Goal: Information Seeking & Learning: Learn about a topic

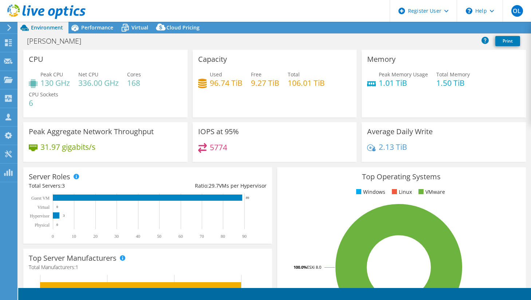
select select "USD"
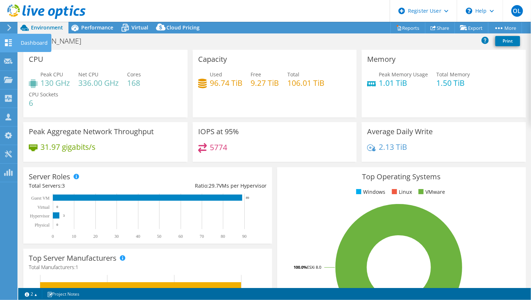
click at [7, 43] on icon at bounding box center [8, 42] width 9 height 7
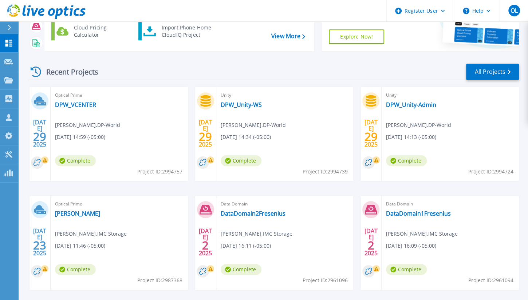
scroll to position [103, 0]
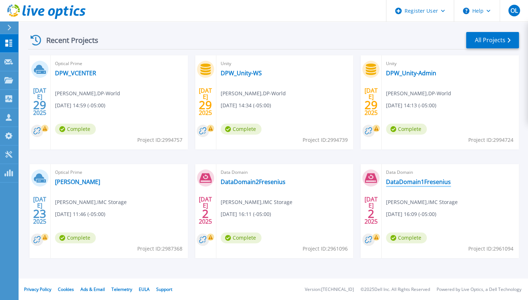
click at [415, 181] on link "DataDomain1Fresenius" at bounding box center [418, 181] width 65 height 7
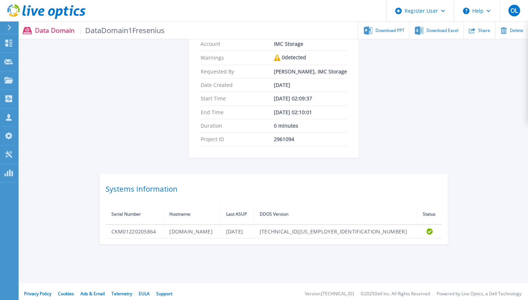
scroll to position [107, 0]
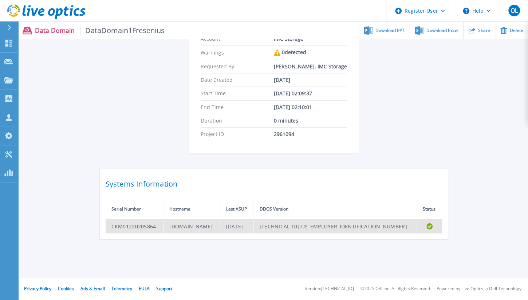
click at [153, 226] on td "CKM01220205864" at bounding box center [135, 227] width 58 height 14
click at [176, 227] on td "DDDFMECOBOG1.fme.ads.fresenius.com" at bounding box center [191, 227] width 56 height 14
click at [143, 227] on td "CKM01220205864" at bounding box center [135, 227] width 58 height 14
click at [181, 229] on td "DDDFMECOBOG1.fme.ads.fresenius.com" at bounding box center [191, 227] width 56 height 14
click at [253, 224] on td "Wed Jul 2 06:08:20 PDT 2025" at bounding box center [236, 227] width 33 height 14
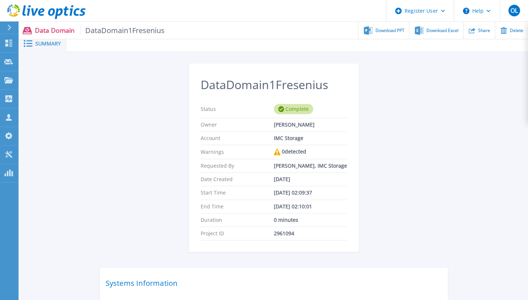
scroll to position [0, 0]
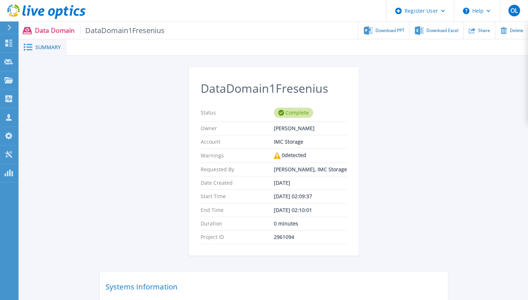
click at [64, 47] on div "Summary" at bounding box center [42, 47] width 47 height 16
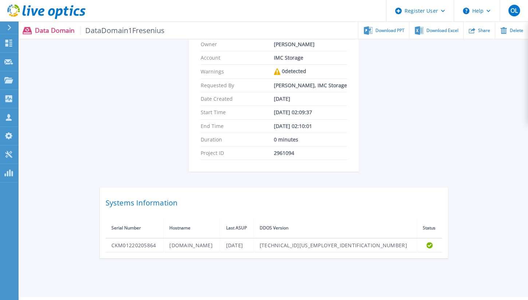
scroll to position [107, 0]
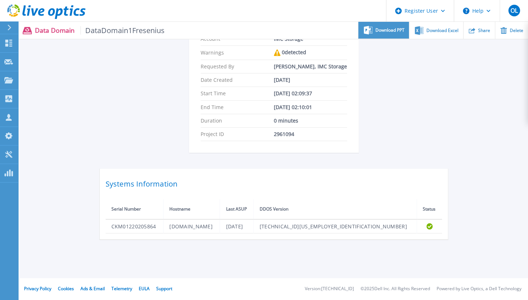
click at [399, 29] on span "Download PPT" at bounding box center [389, 30] width 29 height 4
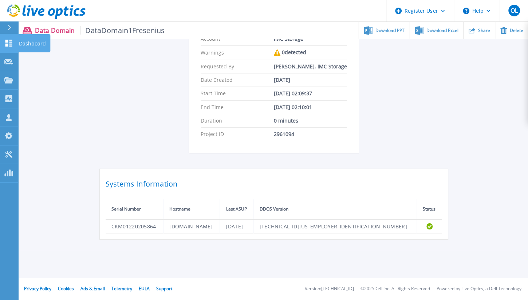
click at [9, 42] on icon at bounding box center [8, 43] width 7 height 7
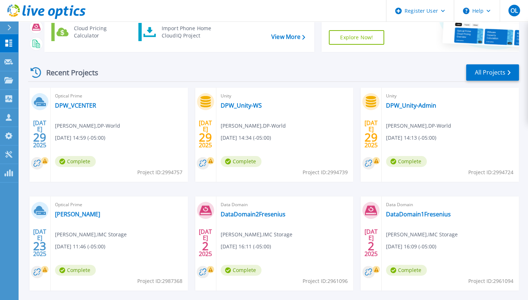
scroll to position [70, 0]
click at [254, 213] on link "DataDomain2Fresenius" at bounding box center [253, 214] width 65 height 7
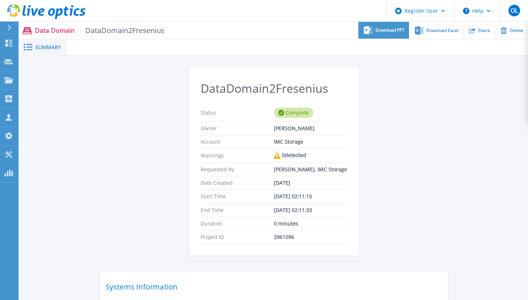
click at [382, 34] on div "Download PPT" at bounding box center [383, 30] width 51 height 17
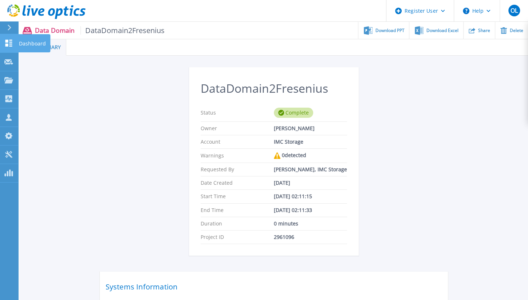
click at [10, 43] on icon at bounding box center [8, 43] width 9 height 7
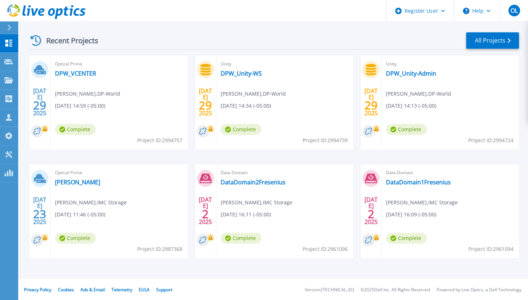
scroll to position [103, 0]
click at [494, 39] on link "All Projects" at bounding box center [492, 40] width 53 height 16
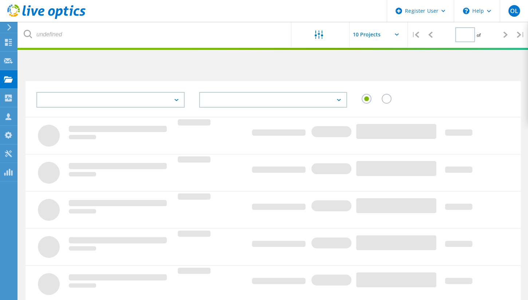
type input "1"
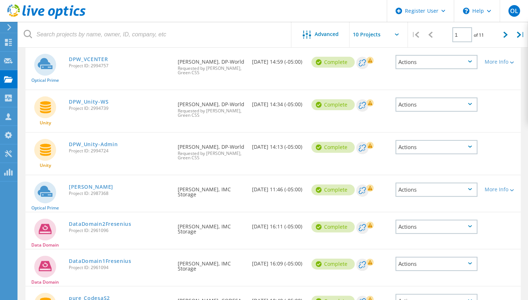
scroll to position [87, 0]
click at [95, 185] on link "[PERSON_NAME]" at bounding box center [91, 187] width 44 height 5
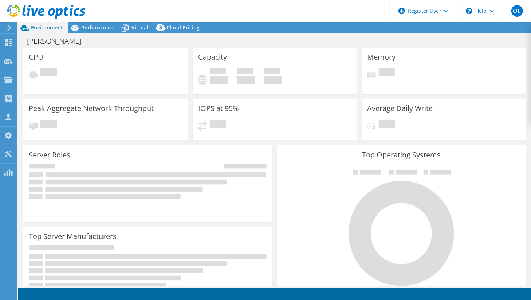
select select "USD"
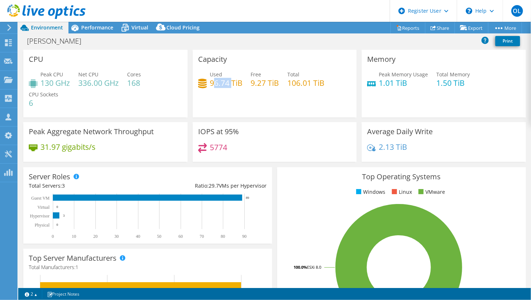
drag, startPoint x: 214, startPoint y: 86, endPoint x: 232, endPoint y: 79, distance: 18.8
click at [232, 79] on h4 "96.74 TiB" at bounding box center [226, 83] width 33 height 8
drag, startPoint x: 287, startPoint y: 82, endPoint x: 305, endPoint y: 82, distance: 18.2
click at [305, 82] on h4 "106.01 TiB" at bounding box center [306, 83] width 37 height 8
drag, startPoint x: 210, startPoint y: 85, endPoint x: 228, endPoint y: 83, distance: 17.5
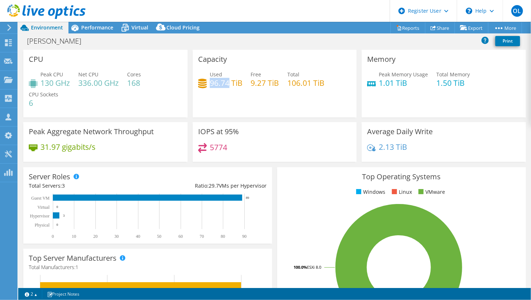
click at [228, 83] on h4 "96.74 TiB" at bounding box center [226, 83] width 33 height 8
drag, startPoint x: 228, startPoint y: 83, endPoint x: 215, endPoint y: 85, distance: 12.5
click at [215, 85] on h4 "96.74 TiB" at bounding box center [226, 83] width 33 height 8
click at [299, 37] on div "FreseniusVirtualizacion Print" at bounding box center [274, 40] width 513 height 13
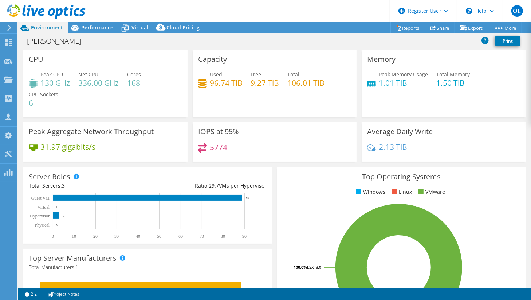
scroll to position [64, 0]
drag, startPoint x: 226, startPoint y: 148, endPoint x: 206, endPoint y: 147, distance: 19.7
click at [206, 147] on div "5774" at bounding box center [212, 147] width 29 height 8
click at [382, 91] on div "Peak Memory Usage 1.01 TiB Total Memory 1.50 TiB" at bounding box center [443, 83] width 153 height 24
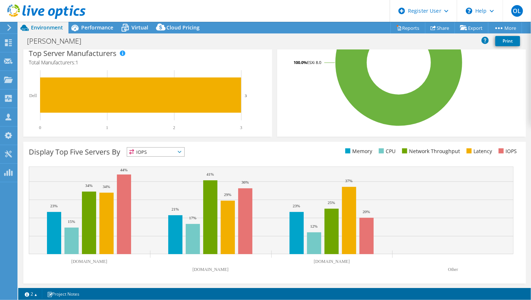
scroll to position [0, 0]
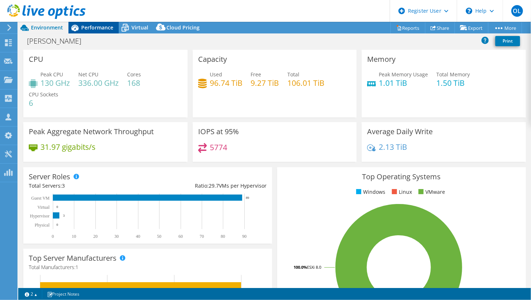
click at [95, 26] on span "Performance" at bounding box center [97, 27] width 32 height 7
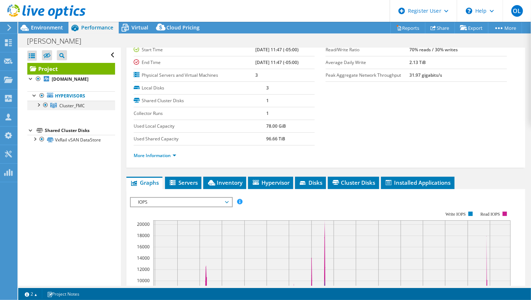
click at [38, 106] on div at bounding box center [38, 104] width 7 height 7
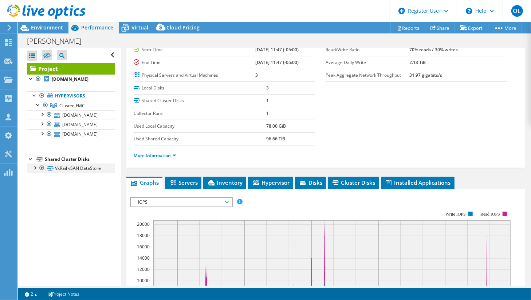
click at [35, 169] on div at bounding box center [34, 167] width 7 height 7
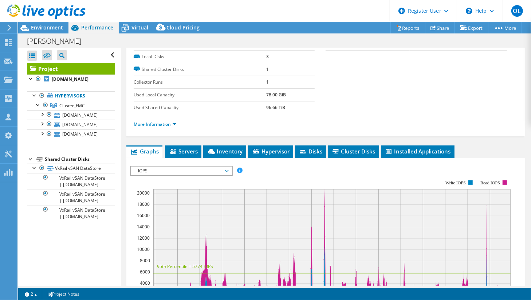
scroll to position [96, 0]
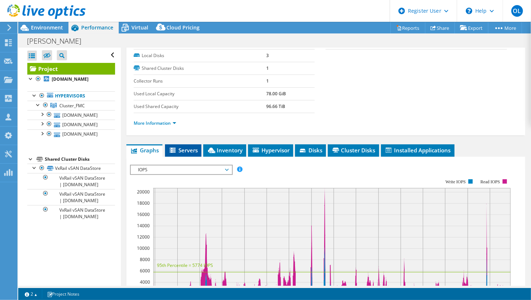
click at [185, 147] on span "Servers" at bounding box center [183, 150] width 29 height 7
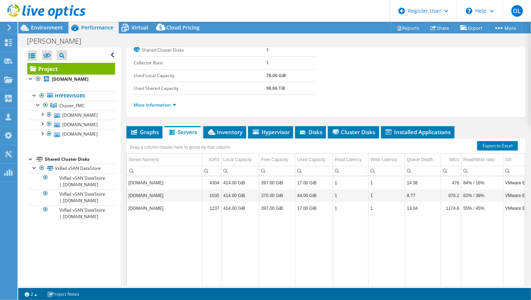
scroll to position [0, 0]
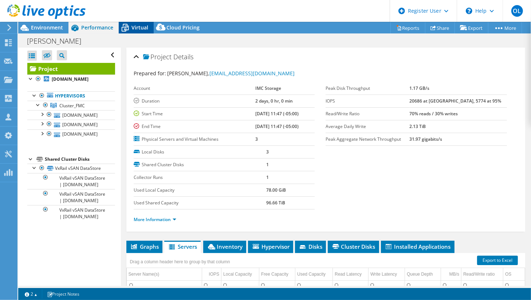
click at [138, 27] on span "Virtual" at bounding box center [139, 27] width 17 height 7
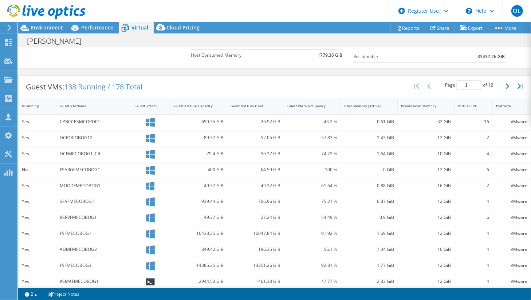
scroll to position [125, 0]
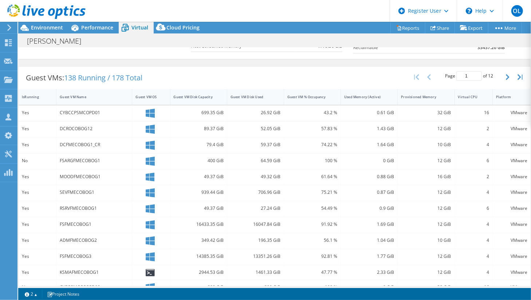
click at [204, 96] on div "Guest VM Disk Capacity" at bounding box center [194, 97] width 41 height 5
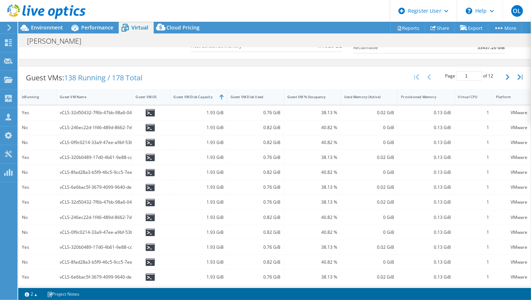
click at [216, 94] on div "Guest VM Disk Capacity" at bounding box center [194, 96] width 48 height 11
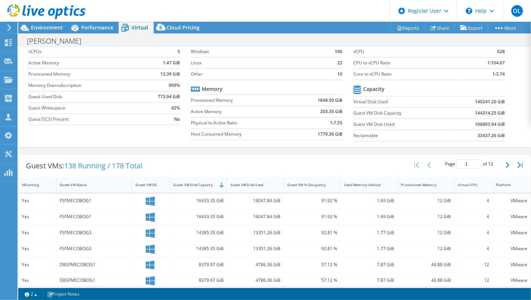
scroll to position [0, 0]
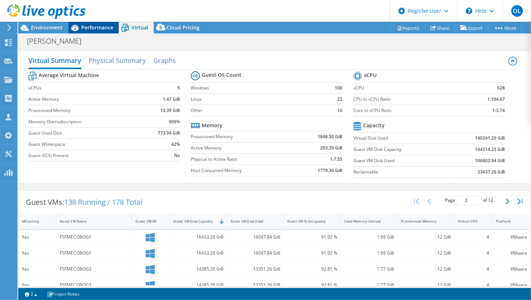
click at [91, 29] on span "Performance" at bounding box center [97, 27] width 32 height 7
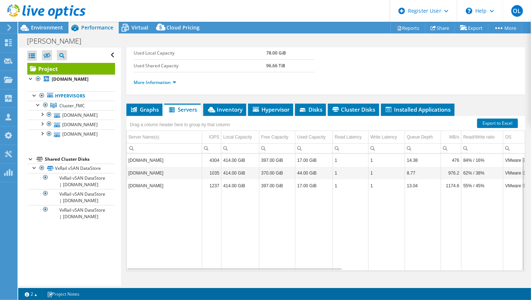
scroll to position [147, 0]
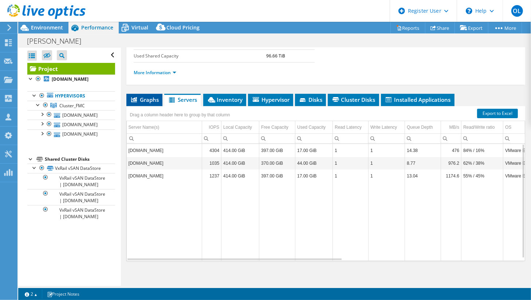
click at [146, 96] on span "Graphs" at bounding box center [144, 99] width 29 height 7
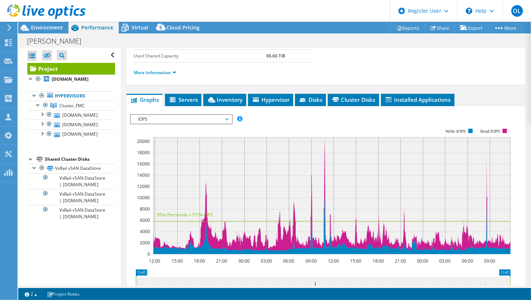
click at [226, 118] on span "IOPS" at bounding box center [181, 119] width 94 height 9
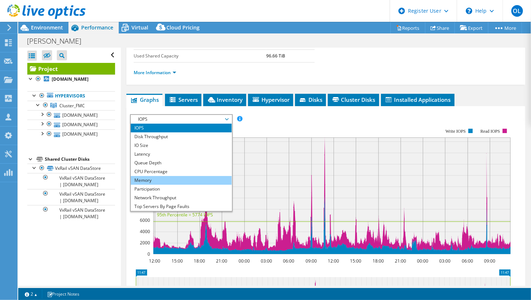
click at [159, 178] on li "Memory" at bounding box center [181, 180] width 101 height 9
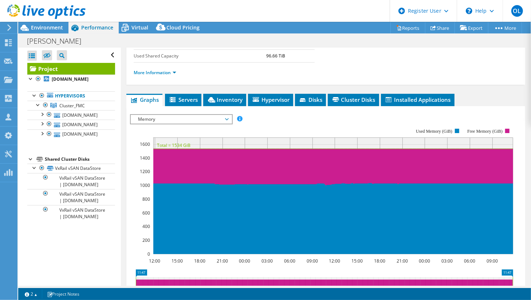
click at [225, 118] on span "Memory" at bounding box center [181, 119] width 94 height 9
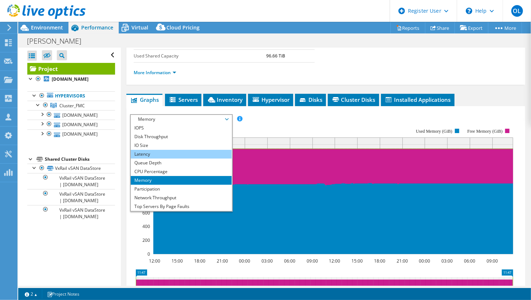
click at [161, 154] on li "Latency" at bounding box center [181, 154] width 101 height 9
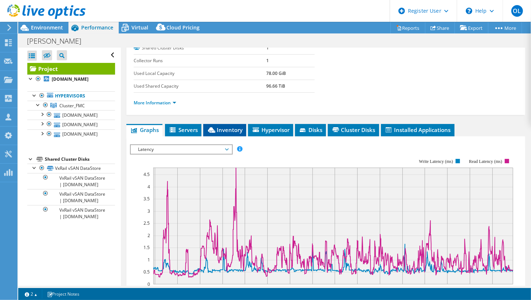
scroll to position [113, 0]
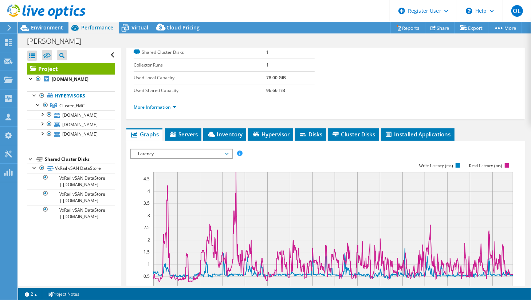
click at [228, 152] on span "Latency" at bounding box center [181, 154] width 101 height 9
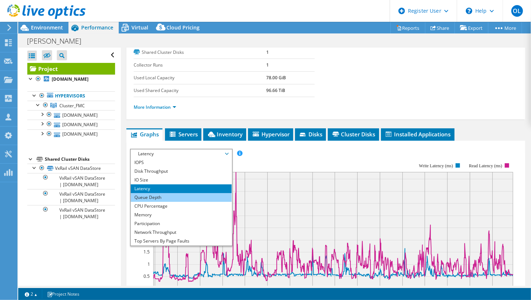
click at [172, 197] on li "Queue Depth" at bounding box center [181, 197] width 101 height 9
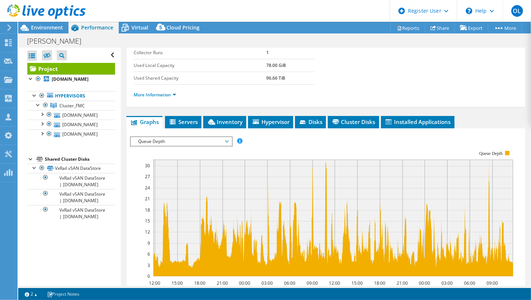
scroll to position [125, 0]
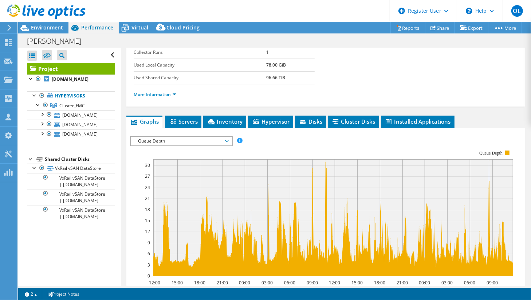
click at [216, 138] on span "Queue Depth" at bounding box center [181, 141] width 94 height 9
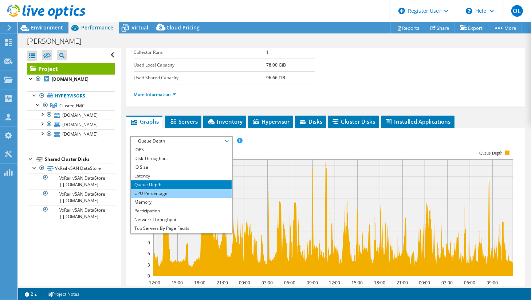
click at [162, 193] on li "CPU Percentage" at bounding box center [181, 193] width 101 height 9
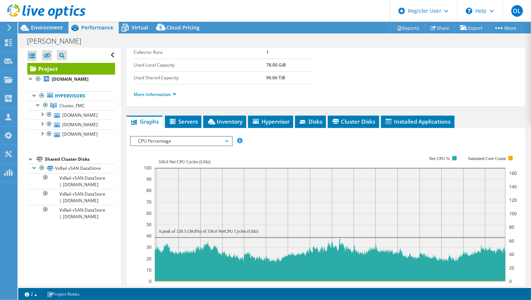
click at [229, 139] on span "CPU Percentage" at bounding box center [181, 141] width 101 height 9
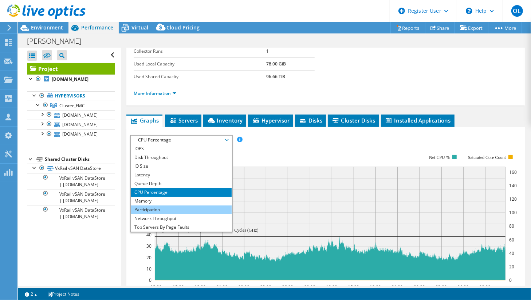
scroll to position [126, 0]
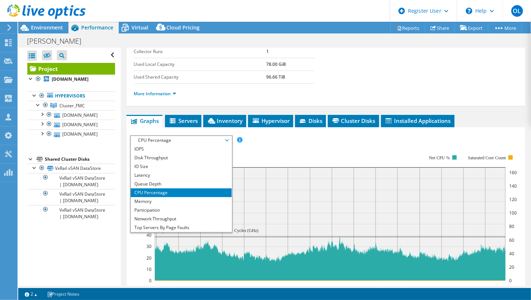
click at [308, 153] on rect at bounding box center [330, 218] width 373 height 146
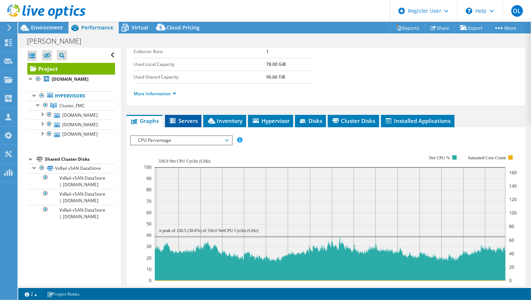
click at [192, 118] on span "Servers" at bounding box center [183, 120] width 29 height 7
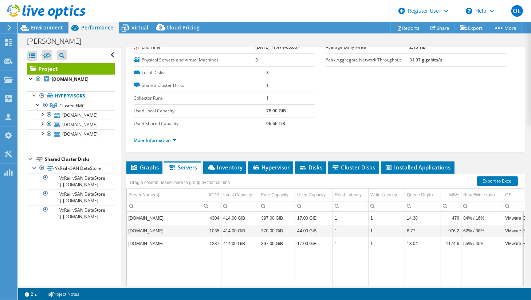
scroll to position [147, 0]
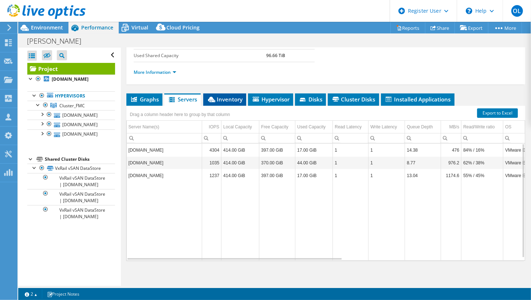
click at [212, 97] on icon at bounding box center [211, 99] width 7 height 5
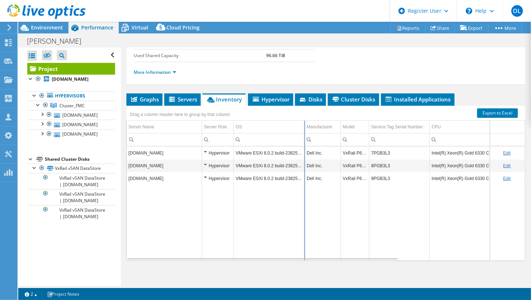
drag, startPoint x: 305, startPoint y: 127, endPoint x: 334, endPoint y: 129, distance: 29.2
click at [334, 129] on div "Drag a column header here to group by that column Server Name Server Role OS Ma…" at bounding box center [325, 183] width 399 height 155
drag, startPoint x: 334, startPoint y: 127, endPoint x: 313, endPoint y: 130, distance: 21.1
click at [313, 130] on div "Drag a column header here to group by that column Server Name Server Role OS Ma…" at bounding box center [325, 183] width 399 height 155
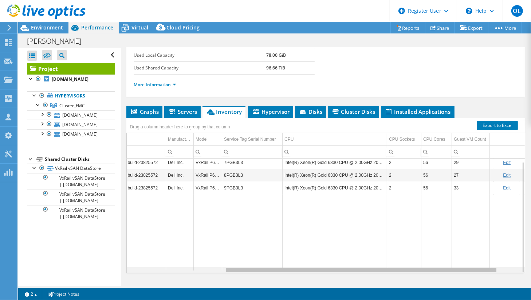
scroll to position [0, 150]
drag, startPoint x: 320, startPoint y: 269, endPoint x: 427, endPoint y: 270, distance: 107.1
click at [427, 270] on body "OL Dell User Oscar Lozano Oscar.Lozano@dell.com Dell My Profile Log Out \n Help…" at bounding box center [265, 150] width 531 height 300
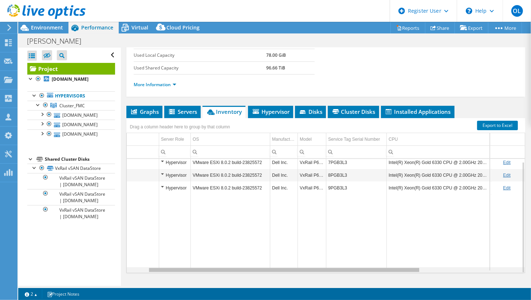
scroll to position [0, 0]
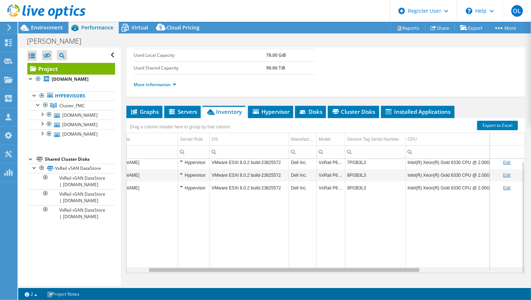
drag, startPoint x: 239, startPoint y: 268, endPoint x: 152, endPoint y: 267, distance: 87.0
click at [152, 267] on body "OL Dell User Oscar Lozano Oscar.Lozano@dell.com Dell My Profile Log Out \n Help…" at bounding box center [265, 150] width 531 height 300
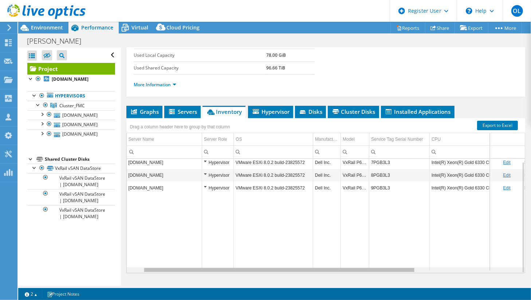
drag, startPoint x: 152, startPoint y: 267, endPoint x: 127, endPoint y: 267, distance: 24.4
click at [127, 267] on body "OL Dell User Oscar Lozano Oscar.Lozano@dell.com Dell My Profile Log Out \n Help…" at bounding box center [265, 150] width 531 height 300
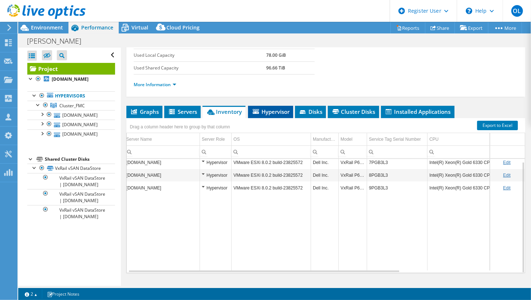
click at [289, 108] on span "Hypervisor" at bounding box center [271, 111] width 38 height 7
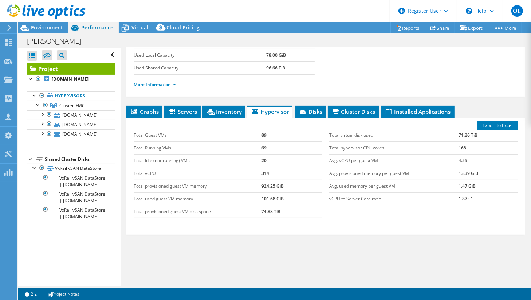
click at [238, 243] on div "Graphs Servers Inventory Hypervisor Disks Cluster Disks Installed Applications …" at bounding box center [325, 197] width 399 height 182
click at [322, 111] on span "Disks" at bounding box center [311, 111] width 24 height 7
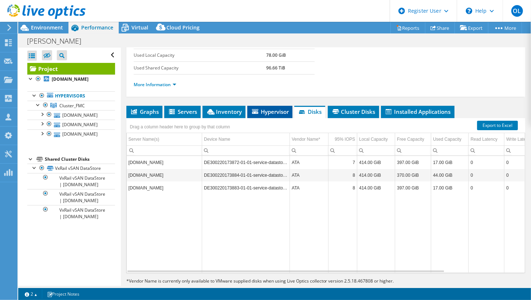
click at [278, 106] on li "Hypervisor" at bounding box center [269, 112] width 45 height 12
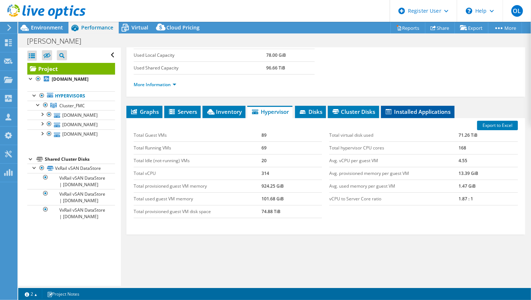
click at [438, 108] on span "Installed Applications" at bounding box center [417, 111] width 66 height 7
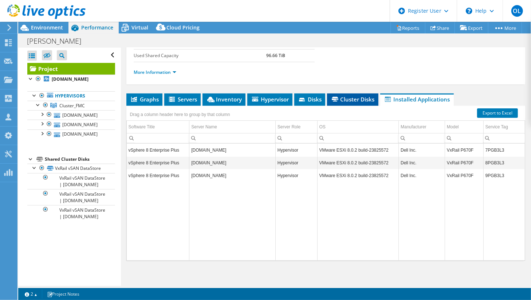
click at [358, 98] on span "Cluster Disks" at bounding box center [353, 99] width 44 height 7
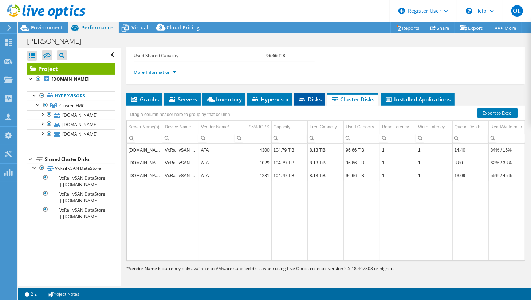
click at [317, 96] on span "Disks" at bounding box center [310, 99] width 24 height 7
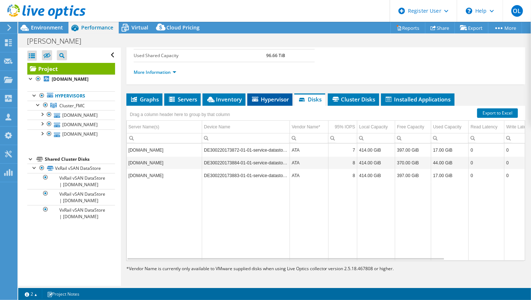
click at [262, 94] on li "Hypervisor" at bounding box center [269, 100] width 45 height 12
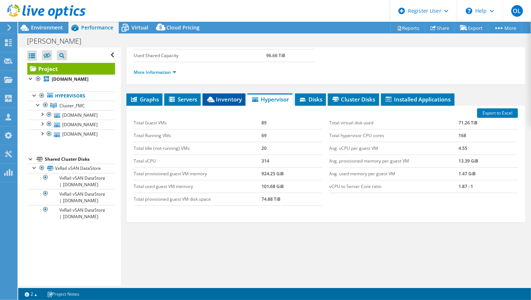
click at [224, 97] on span "Inventory" at bounding box center [224, 99] width 36 height 7
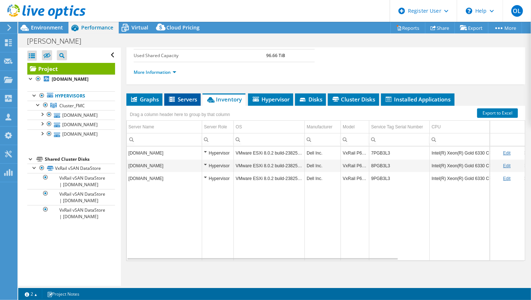
click at [184, 99] on span "Servers" at bounding box center [182, 99] width 29 height 7
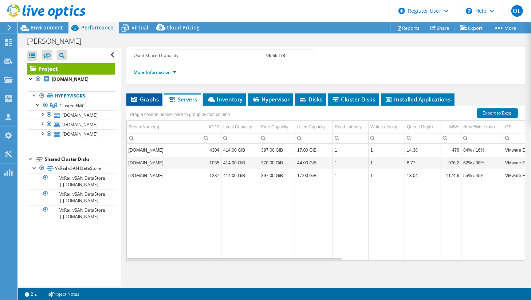
click at [146, 99] on span "Graphs" at bounding box center [144, 99] width 29 height 7
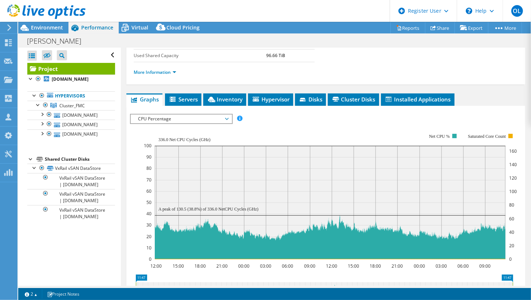
click at [319, 53] on div "Local Disks 3 Shared Cluster Disks 1 Collector Runs 1 Used Local Capacity 78.00…" at bounding box center [230, 31] width 192 height 64
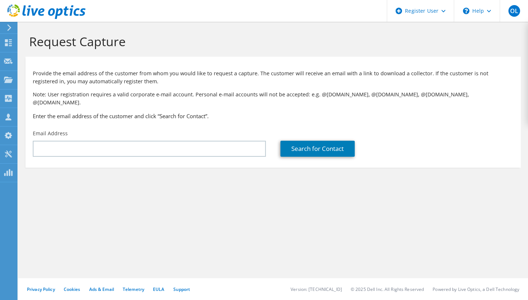
click at [8, 45] on icon at bounding box center [8, 42] width 9 height 7
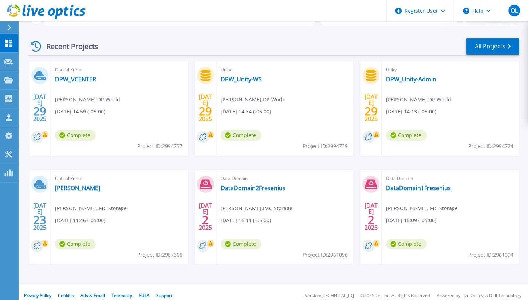
scroll to position [103, 0]
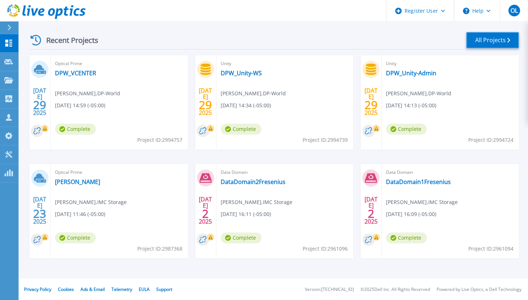
click at [489, 40] on link "All Projects" at bounding box center [492, 40] width 53 height 16
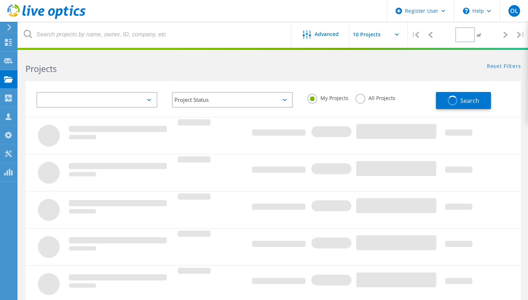
type input "1"
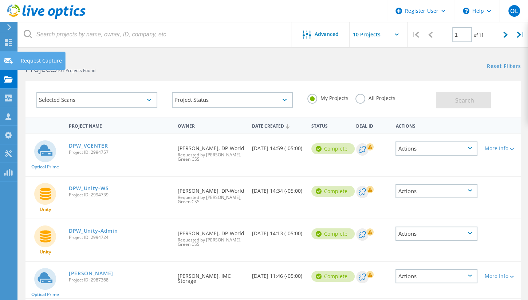
click at [9, 62] on icon at bounding box center [8, 61] width 9 height 7
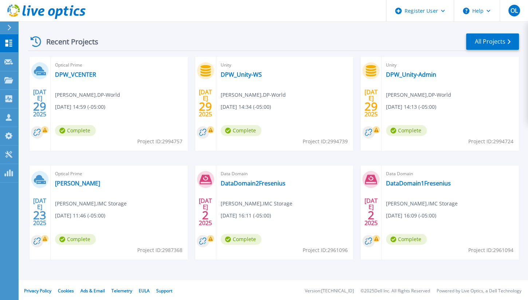
scroll to position [103, 0]
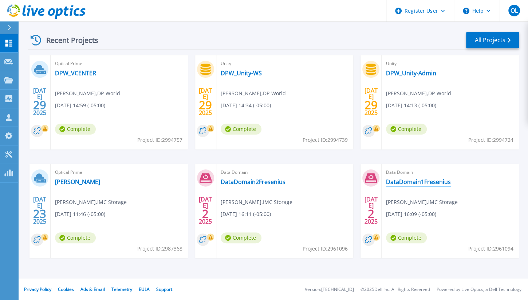
click at [419, 182] on link "DataDomain1Fresenius" at bounding box center [418, 181] width 65 height 7
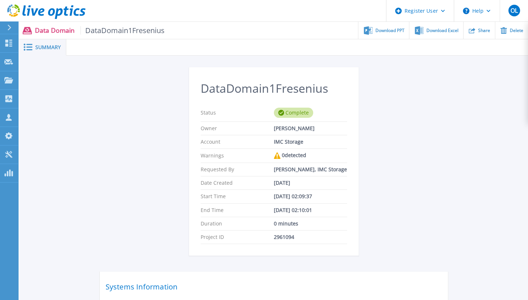
click at [484, 129] on div "DataDomain1Fresenius Status Complete Owner [PERSON_NAME] Account IMC Storage Wa…" at bounding box center [273, 205] width 509 height 298
